Goal: Task Accomplishment & Management: Use online tool/utility

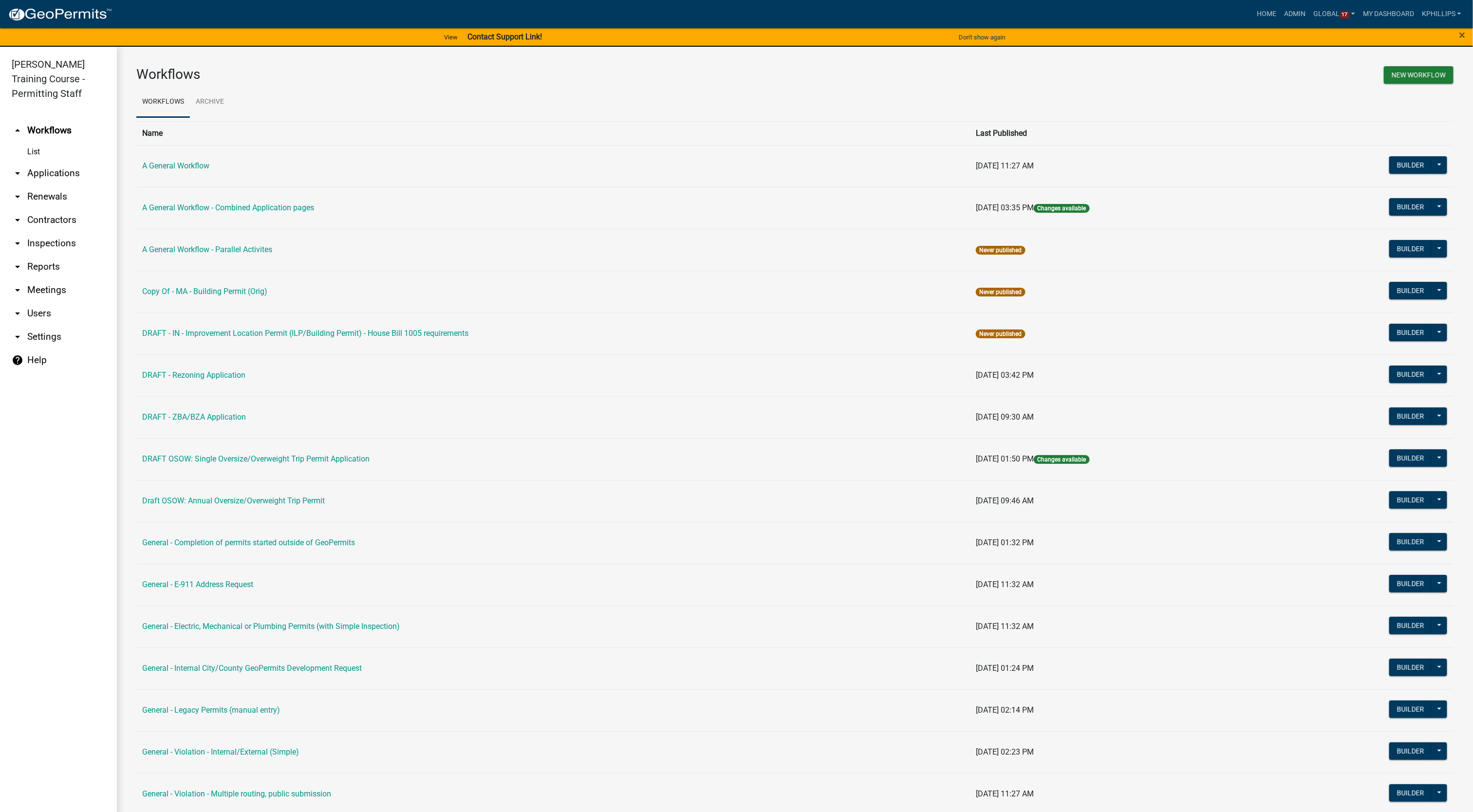
drag, startPoint x: 1156, startPoint y: 68, endPoint x: 1130, endPoint y: 67, distance: 26.0
click at [1156, 69] on div "New Workflow" at bounding box center [1128, 76] width 666 height 20
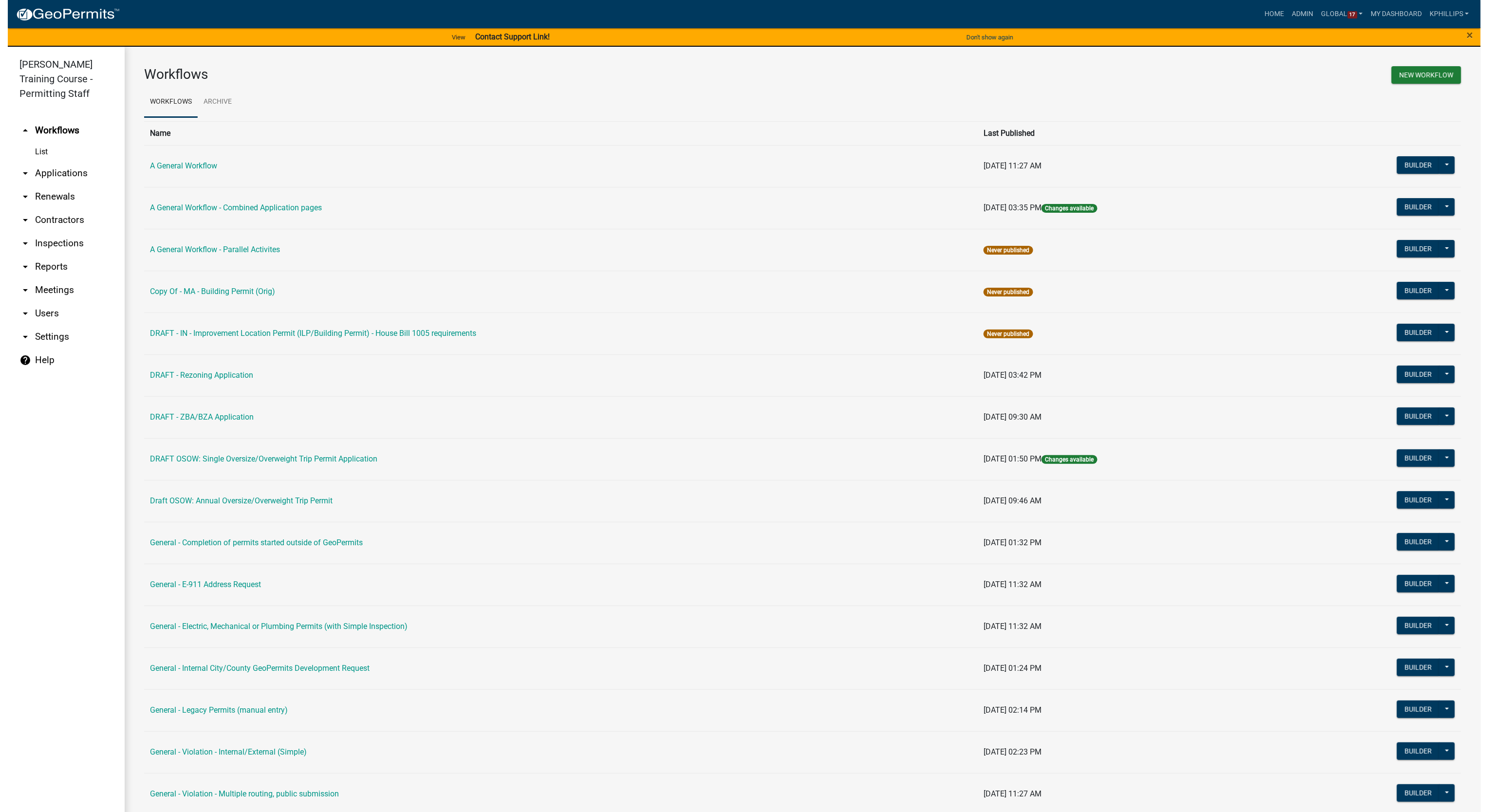
scroll to position [1080, 0]
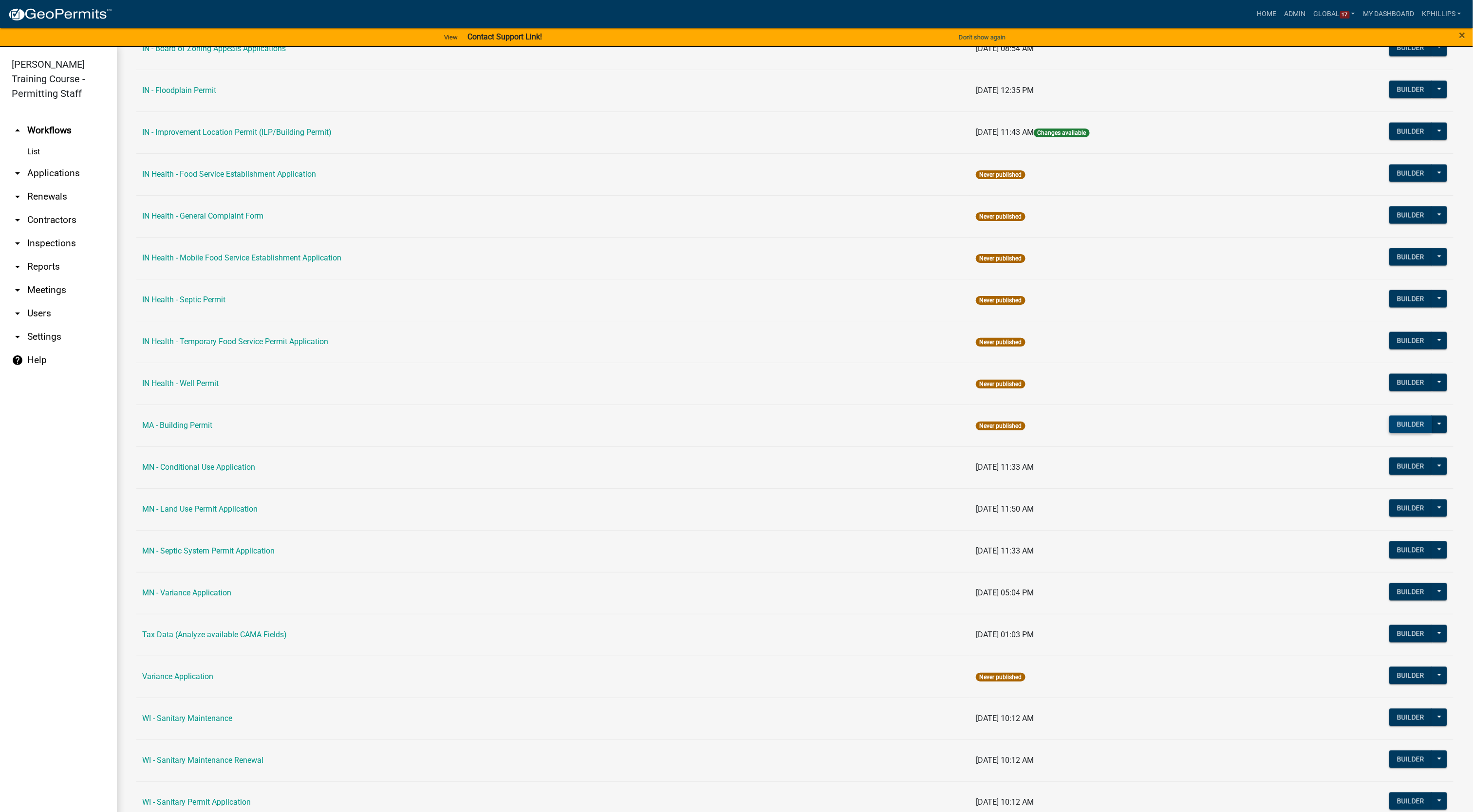
click at [1389, 430] on button "Builder" at bounding box center [1411, 424] width 43 height 17
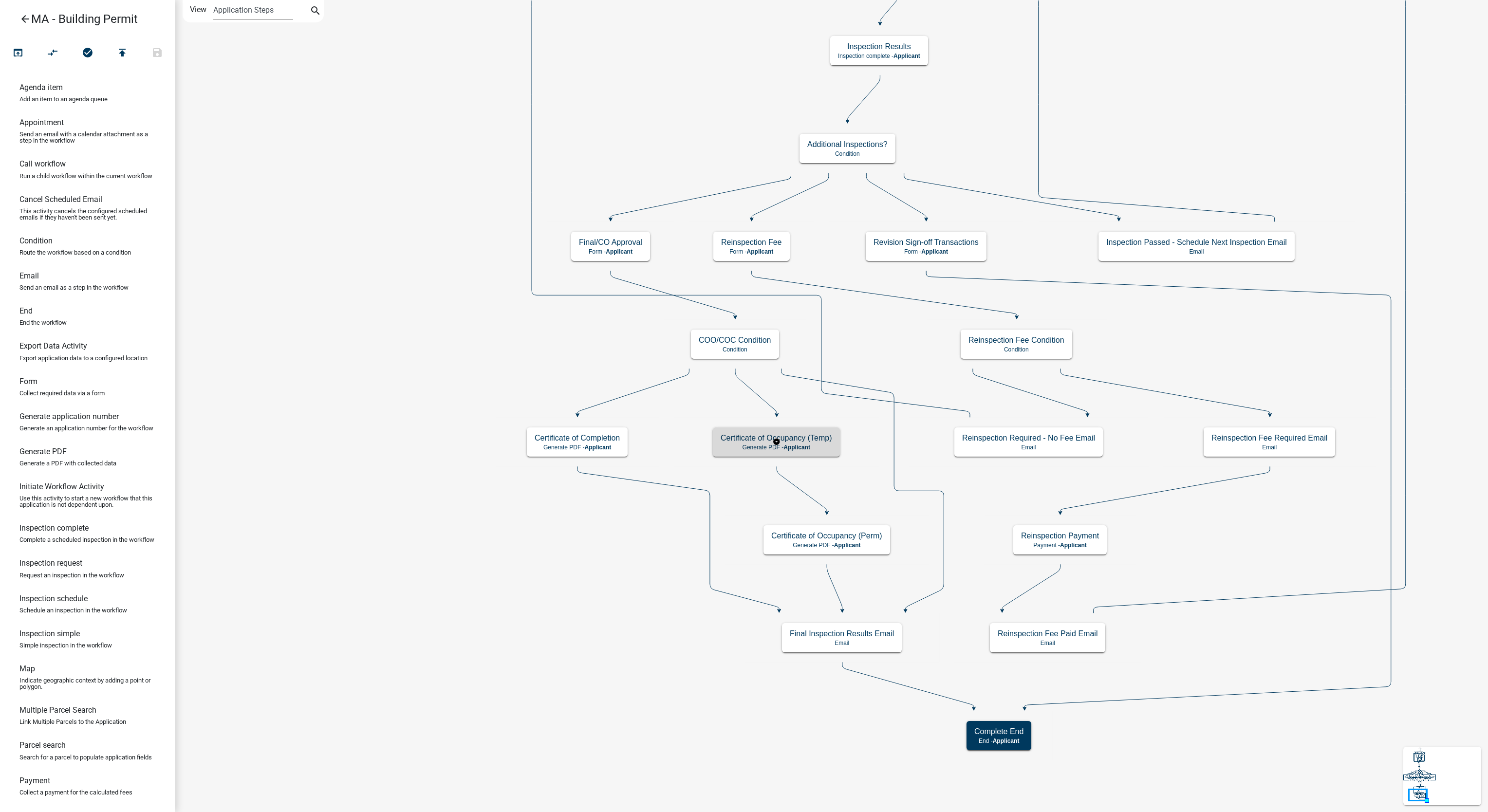
click at [764, 448] on p "Generate PDF - Applicant" at bounding box center [776, 448] width 111 height 7
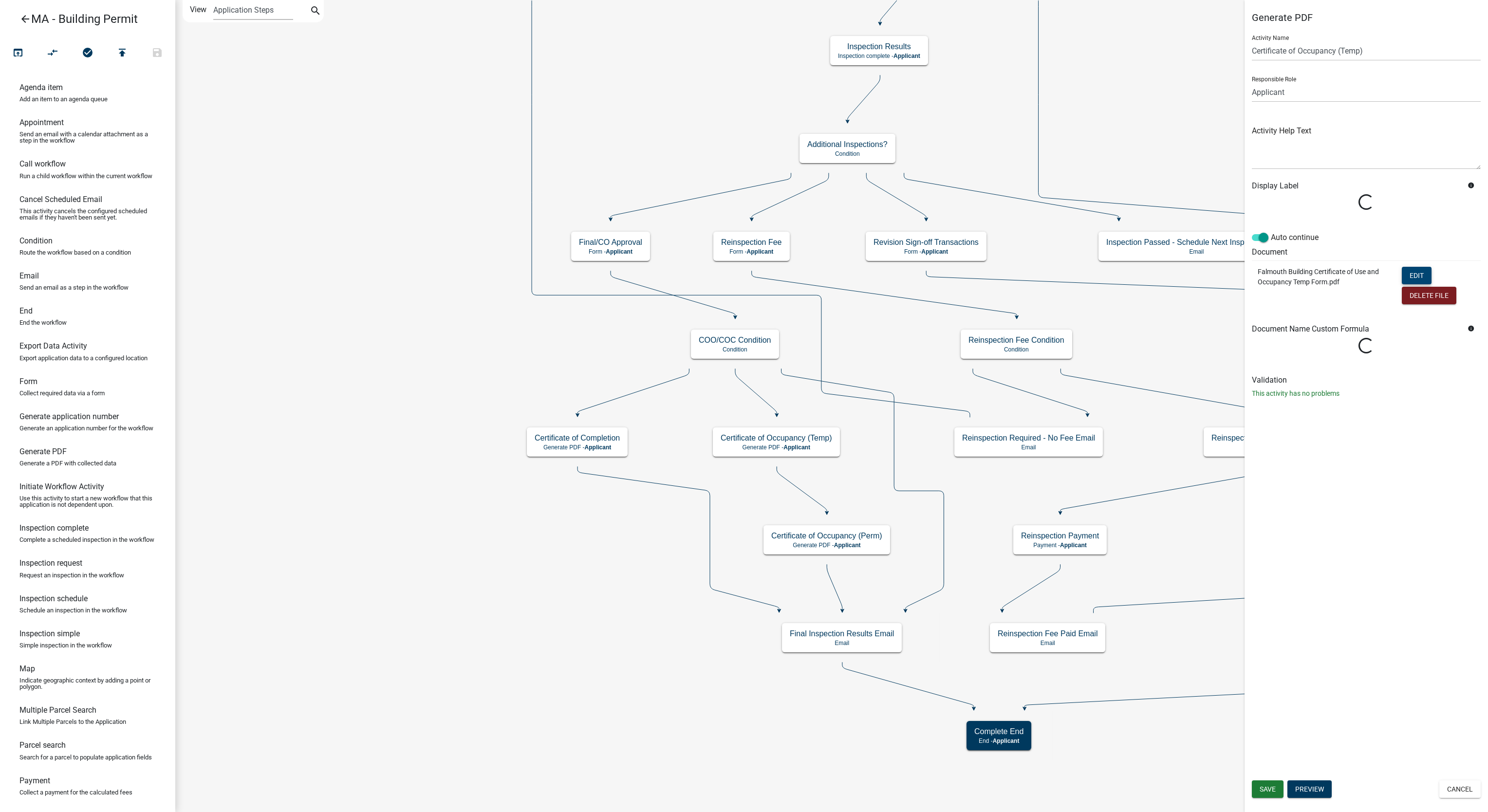
click at [1420, 271] on button "Edit" at bounding box center [1416, 275] width 29 height 17
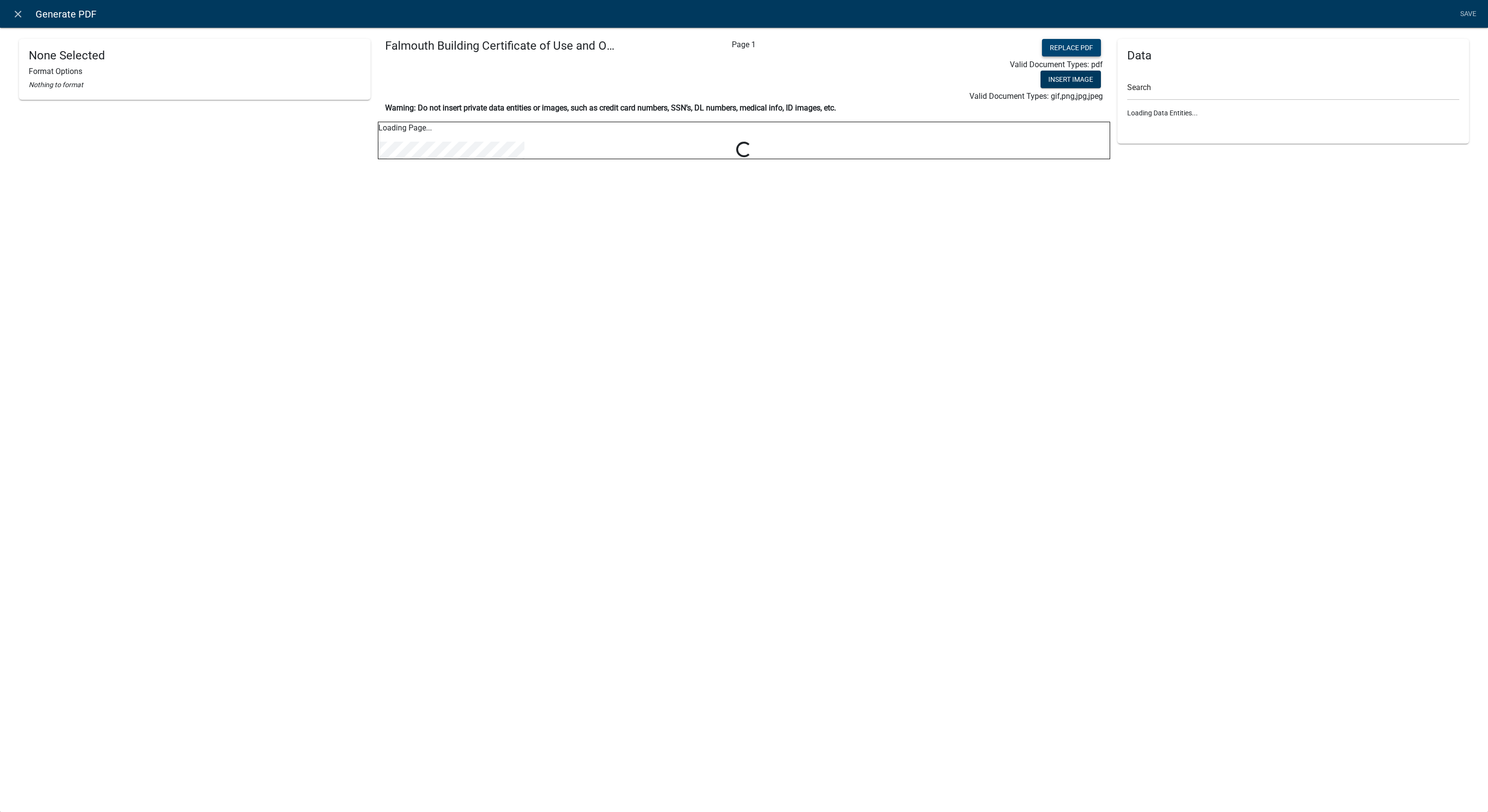
click at [1080, 50] on button "Replace PDF" at bounding box center [1072, 47] width 59 height 17
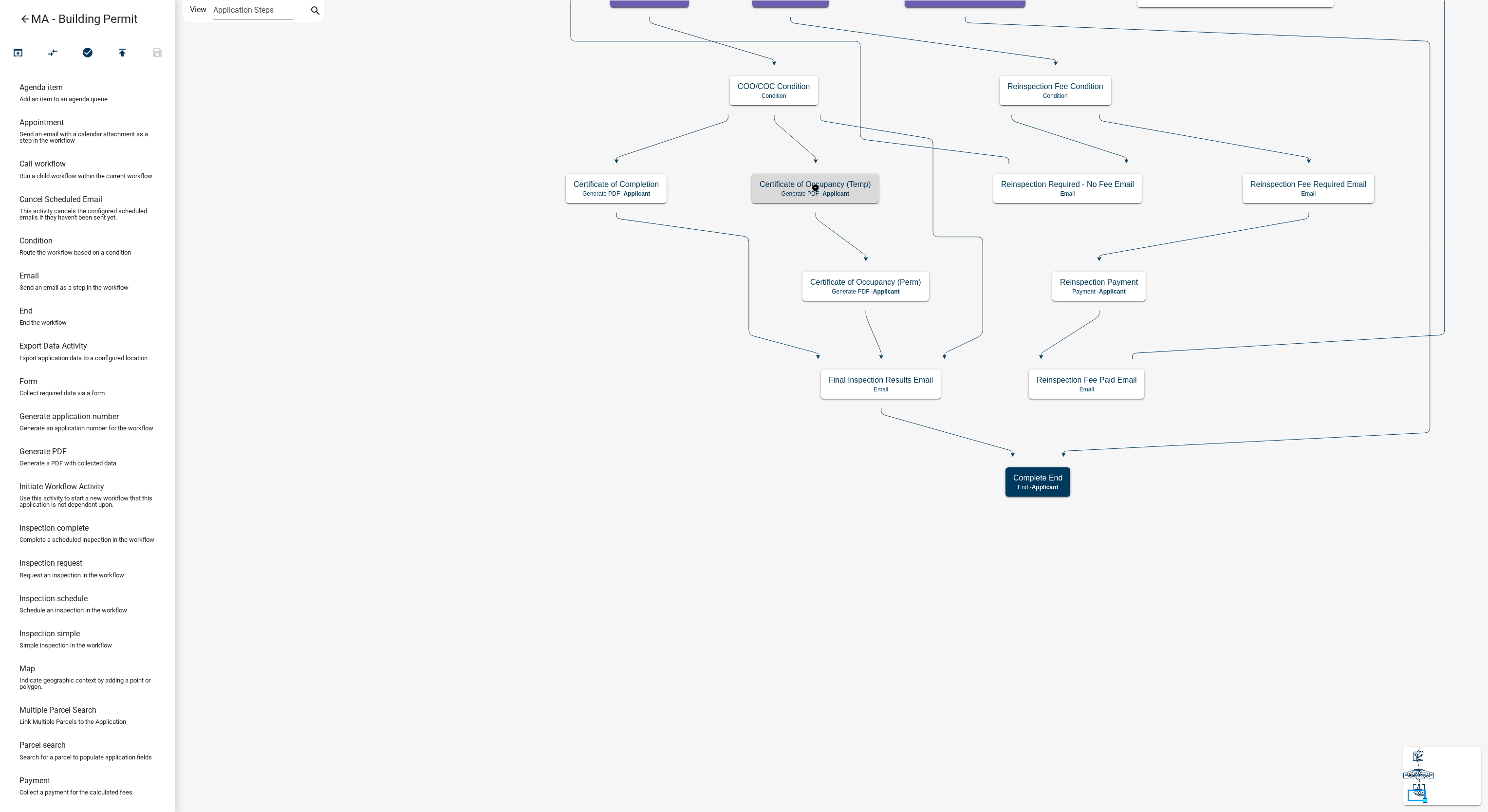
click at [796, 187] on h5 "Certificate of Occupancy (Temp)" at bounding box center [815, 184] width 111 height 9
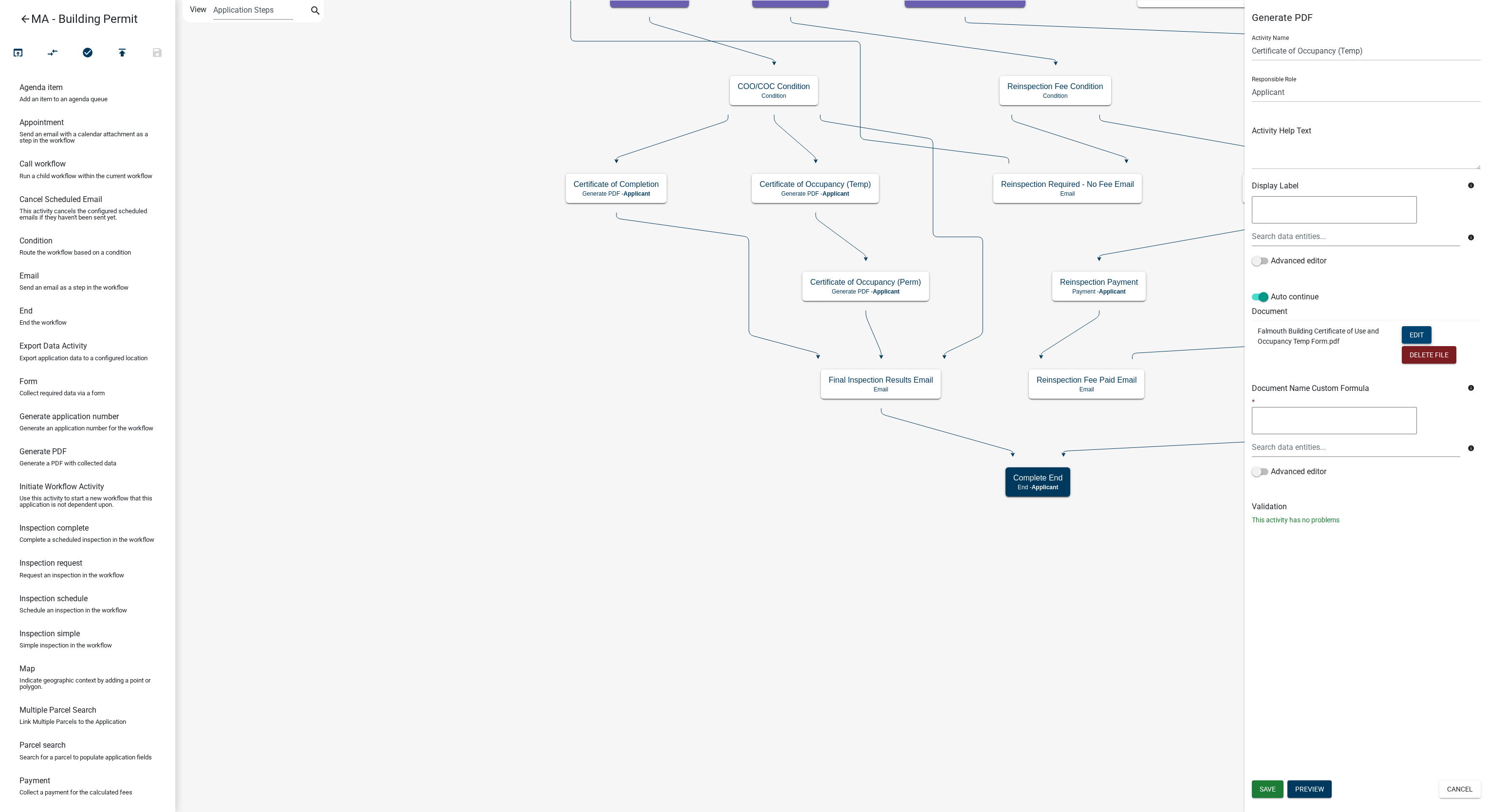
click at [1412, 332] on button "Edit" at bounding box center [1416, 335] width 29 height 17
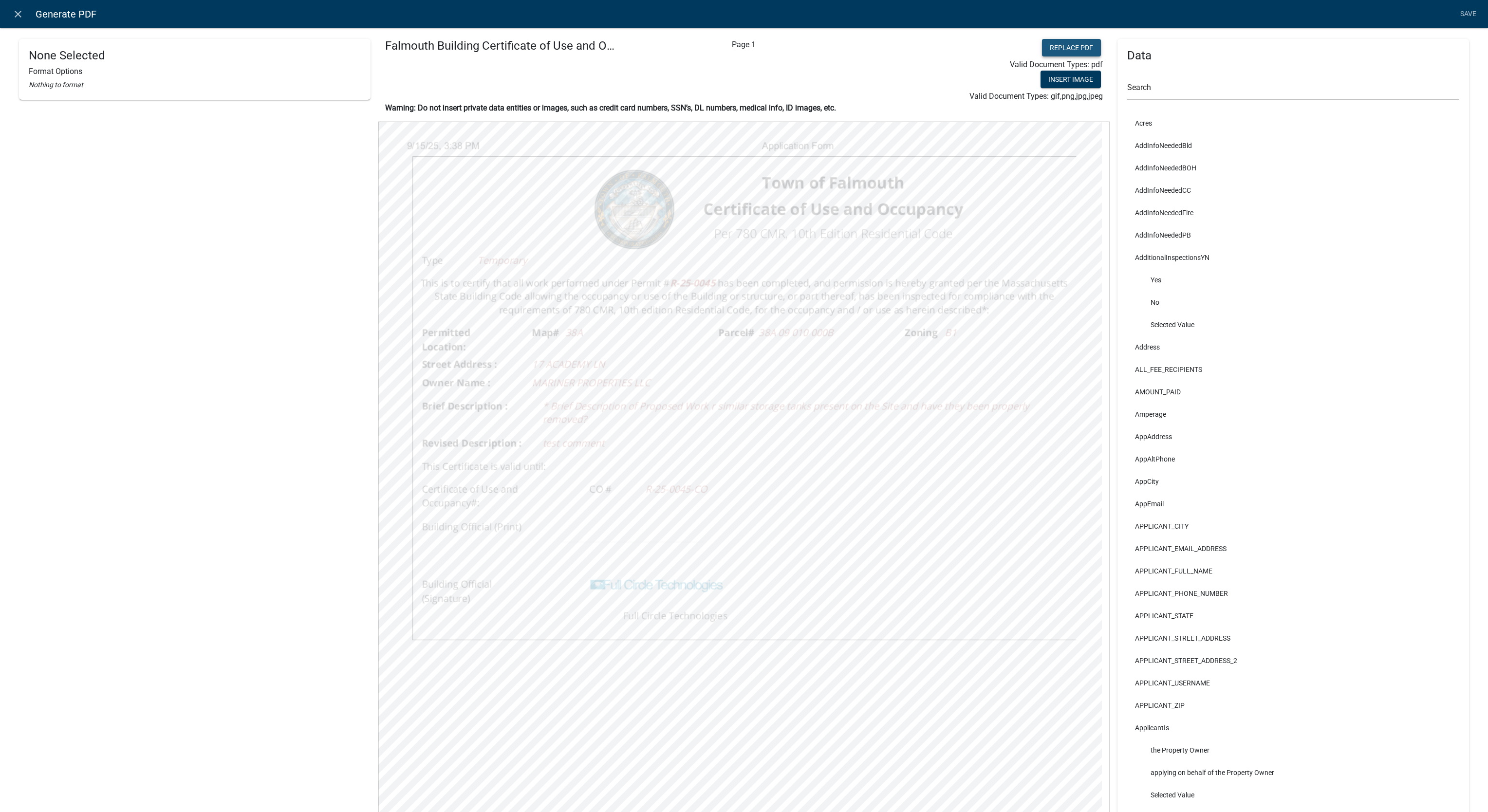
click at [1065, 49] on button "Replace PDF" at bounding box center [1072, 47] width 59 height 17
click at [1054, 53] on button "Replace PDF" at bounding box center [1072, 47] width 59 height 17
click at [1468, 13] on link "Save" at bounding box center [1468, 14] width 24 height 18
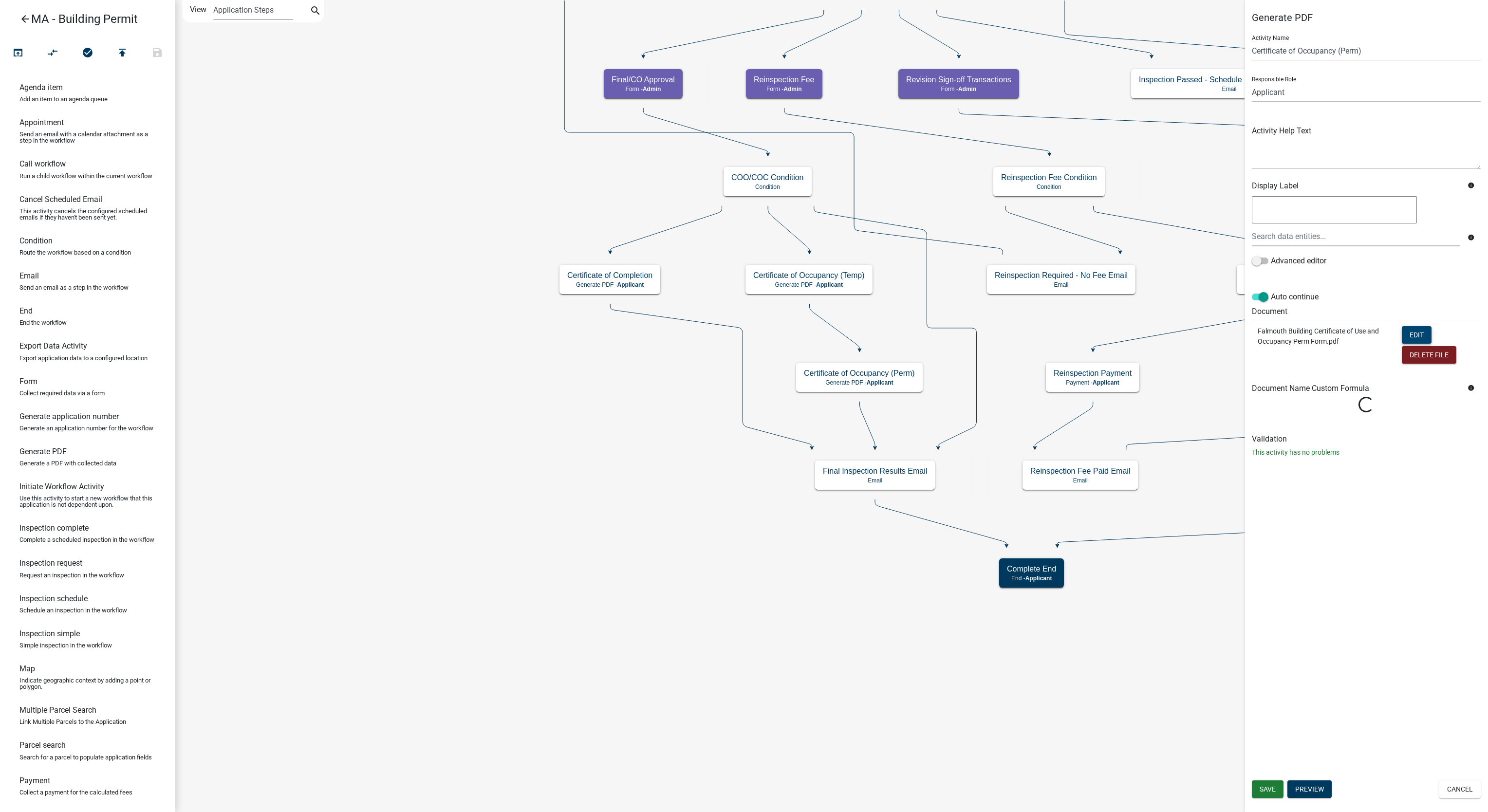
click at [1414, 336] on button "Edit" at bounding box center [1416, 335] width 29 height 17
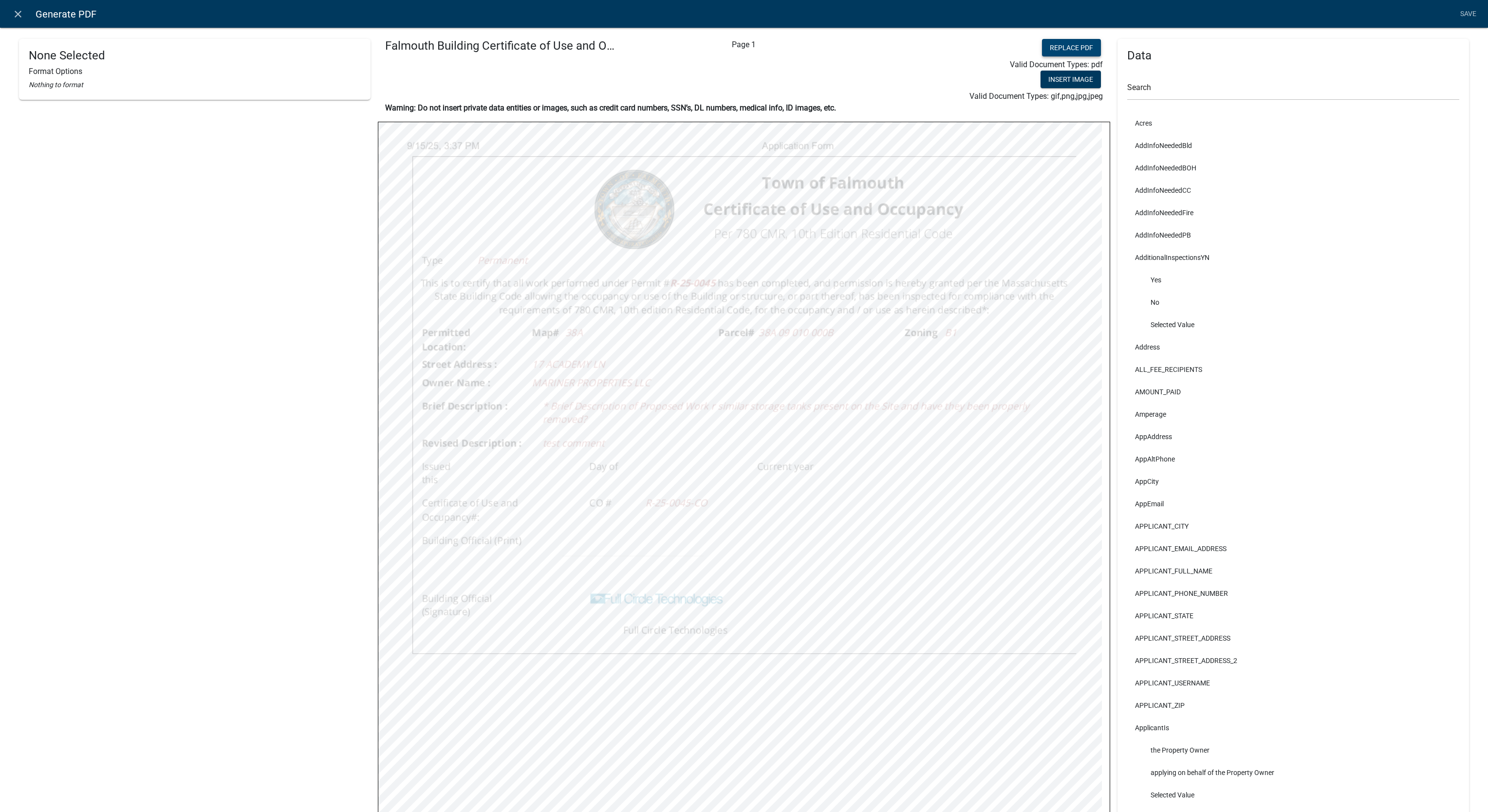
click at [1068, 51] on button "Replace PDF" at bounding box center [1072, 47] width 59 height 17
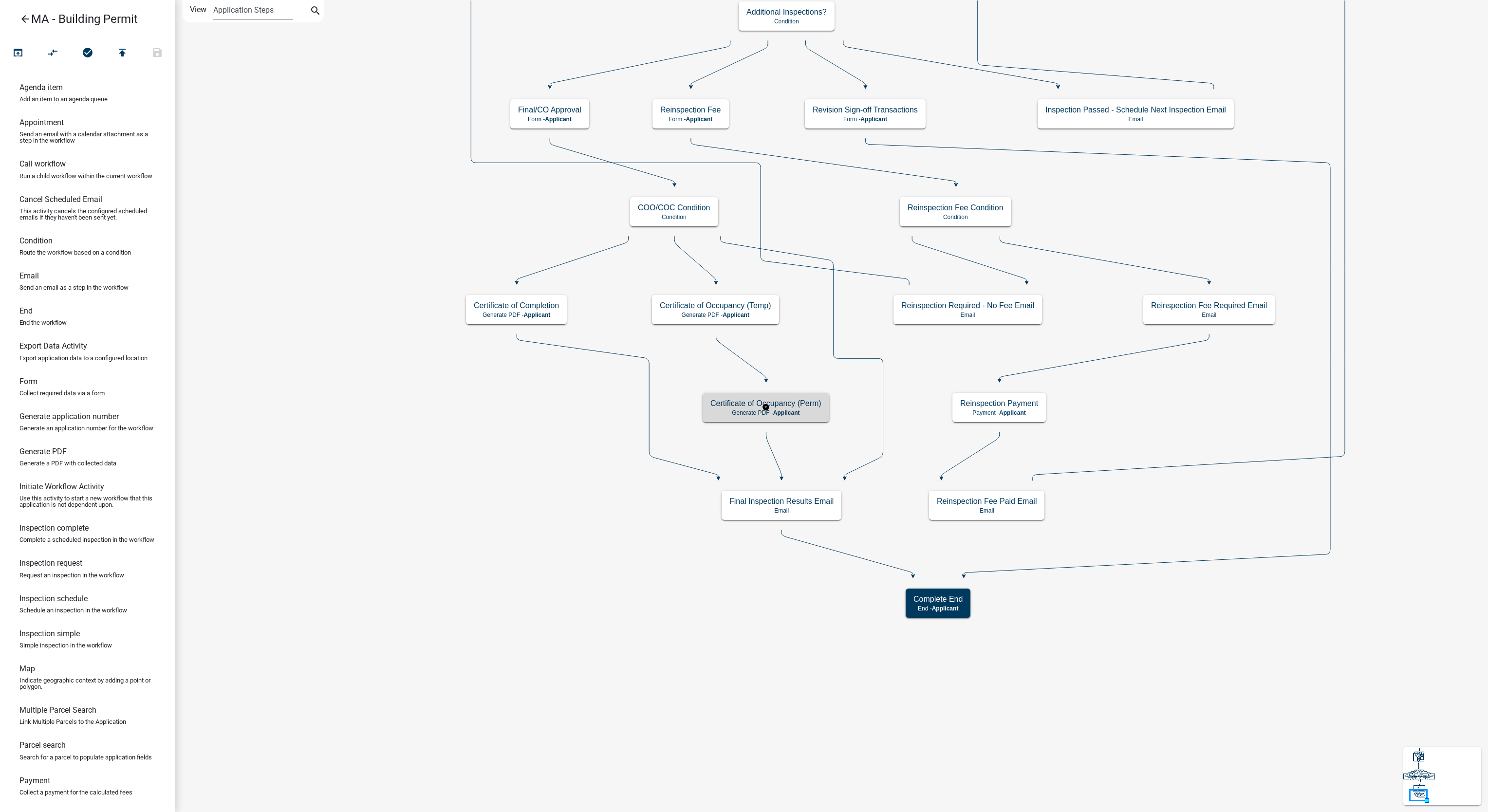
click at [746, 408] on div "Certificate of Occupancy (Perm) Generate PDF - Applicant" at bounding box center [765, 407] width 127 height 29
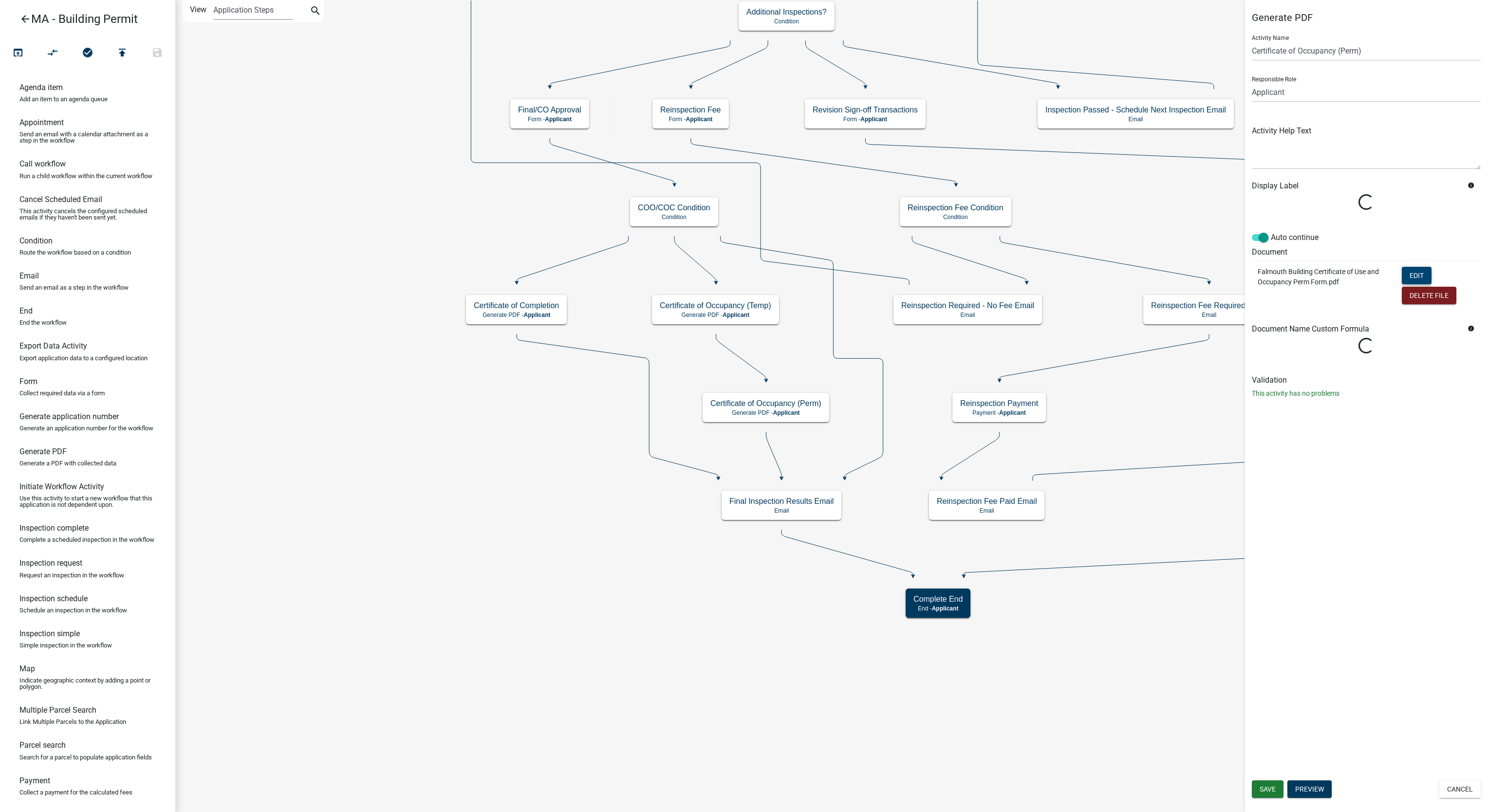
click at [1415, 276] on button "Edit" at bounding box center [1416, 275] width 29 height 17
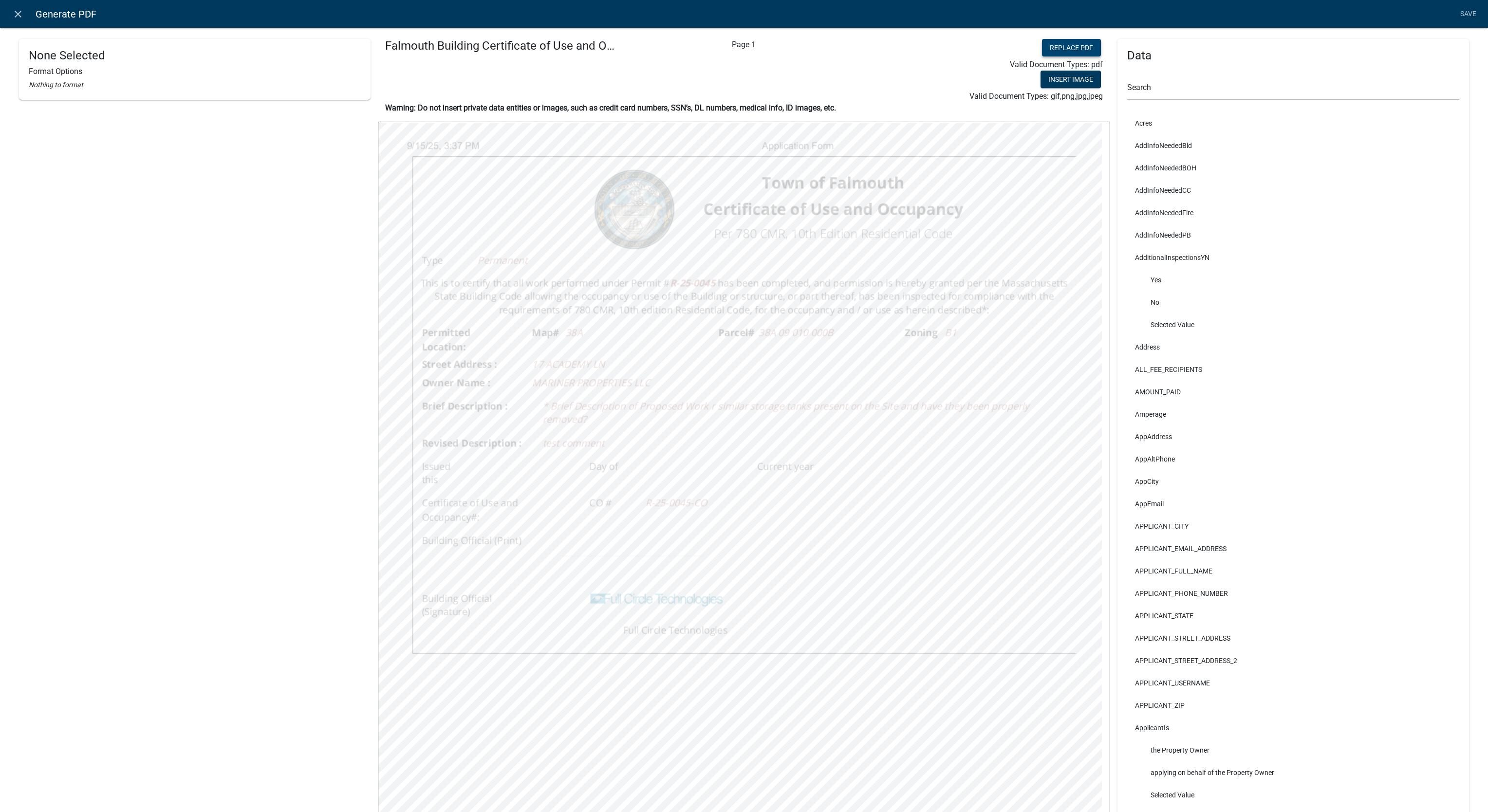
click at [1077, 45] on button "Replace PDF" at bounding box center [1072, 47] width 59 height 17
click at [1463, 13] on link "Save" at bounding box center [1468, 14] width 24 height 18
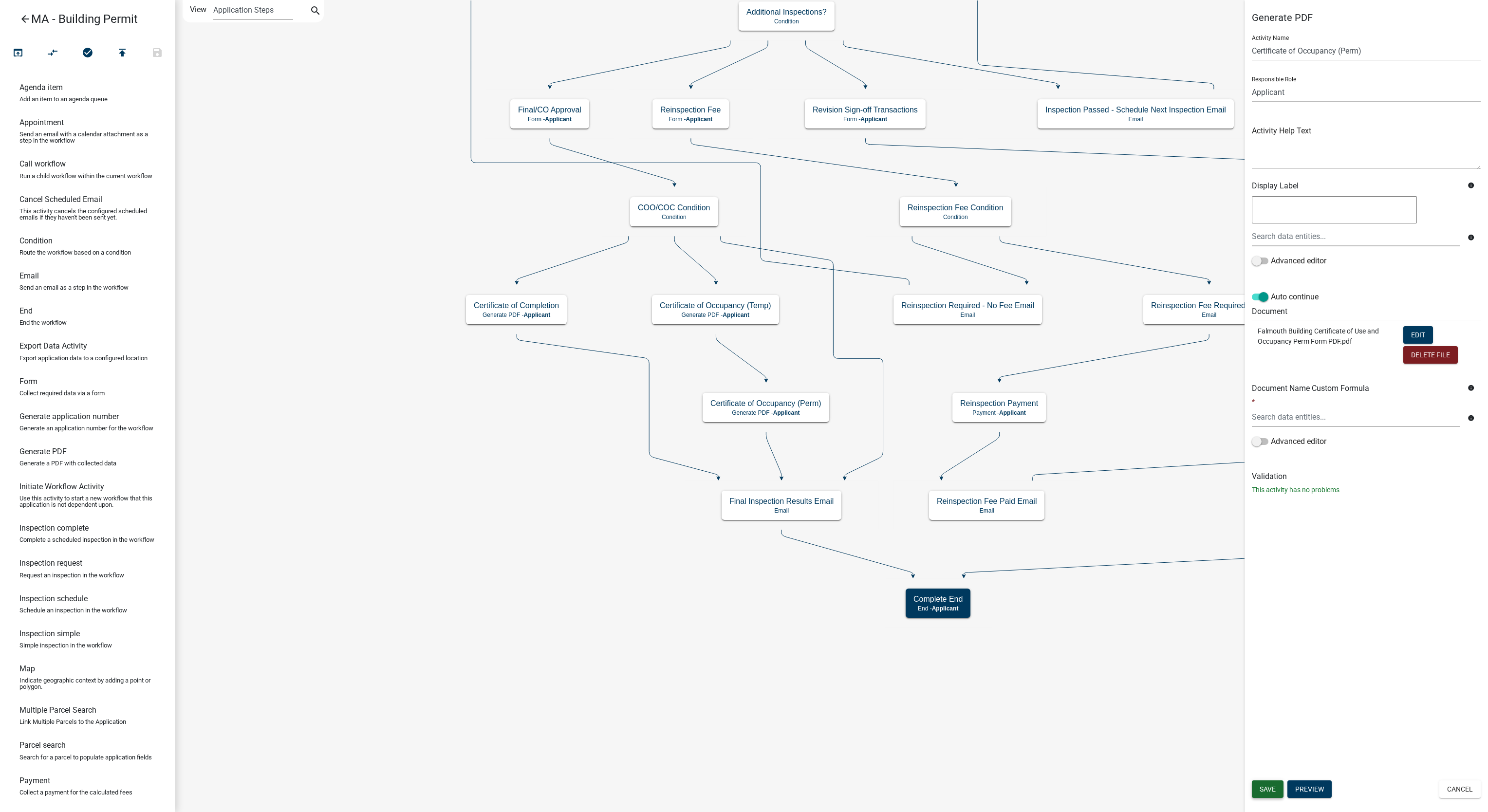
click at [1271, 795] on button "Save" at bounding box center [1267, 789] width 32 height 17
